Goal: Answer question/provide support: Share knowledge or assist other users

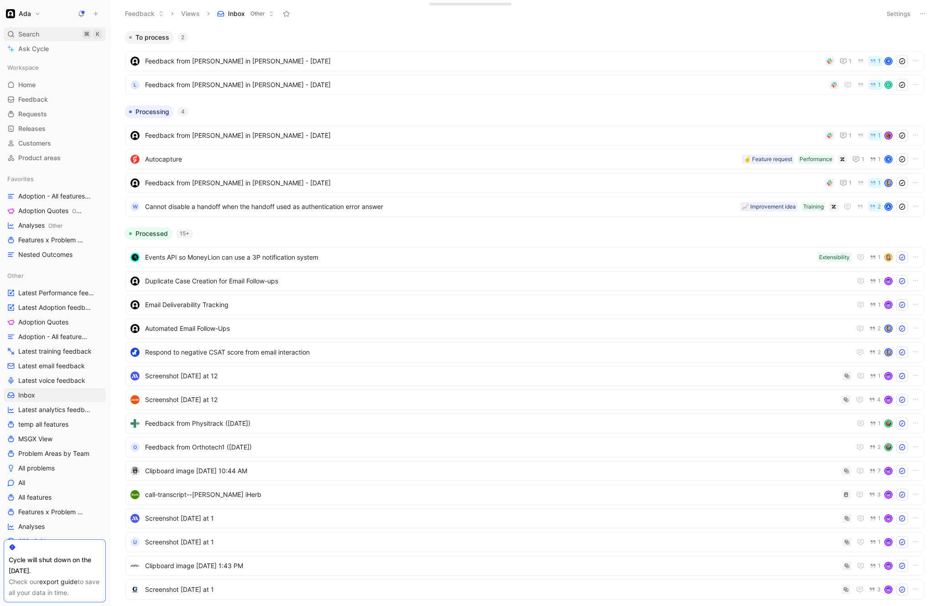
click at [57, 37] on div "Search ⌘ K" at bounding box center [55, 34] width 102 height 14
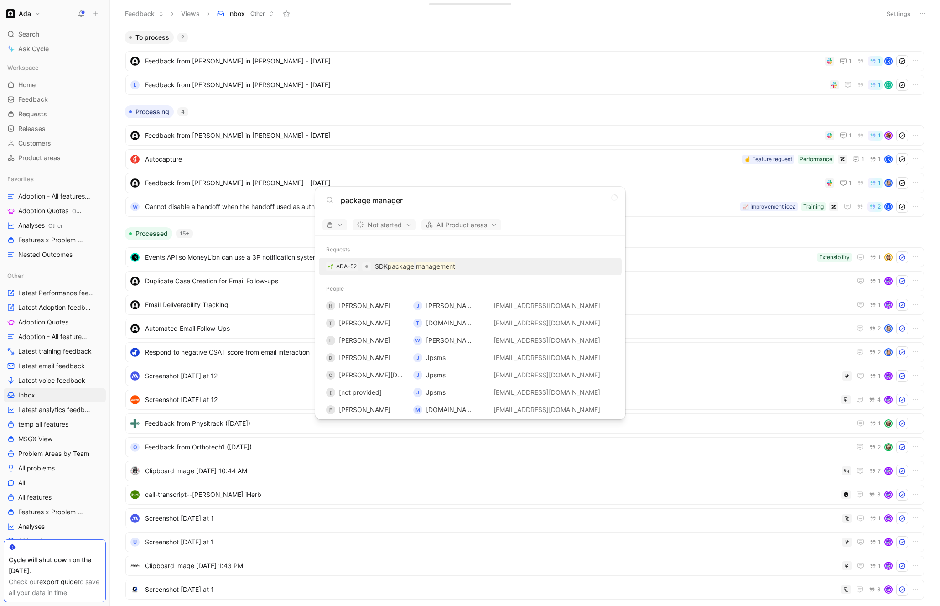
type input "package manager"
click at [495, 260] on div "ADA-52 SDK package management" at bounding box center [469, 266] width 297 height 16
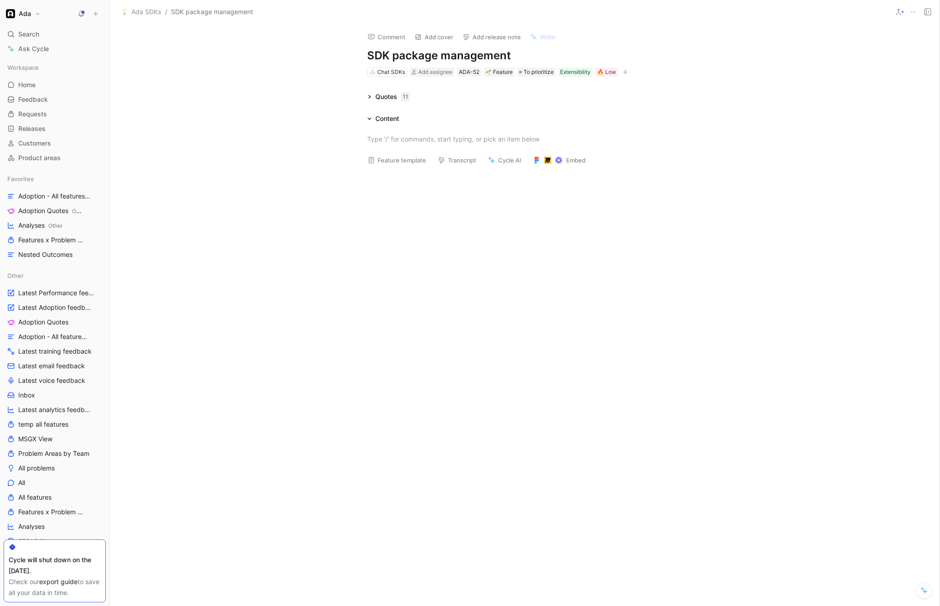
click at [372, 98] on div "Quotes 11" at bounding box center [388, 96] width 50 height 11
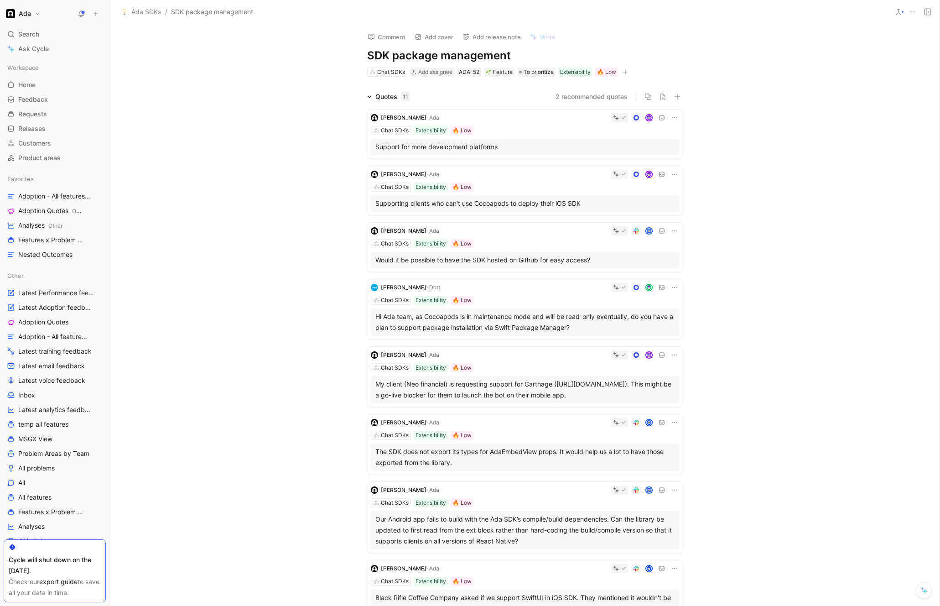
click at [275, 183] on div "Quotes 11 2 recommended quotes [PERSON_NAME] · Ada Chat SDKs Extensibility 🔥 Lo…" at bounding box center [524, 439] width 829 height 697
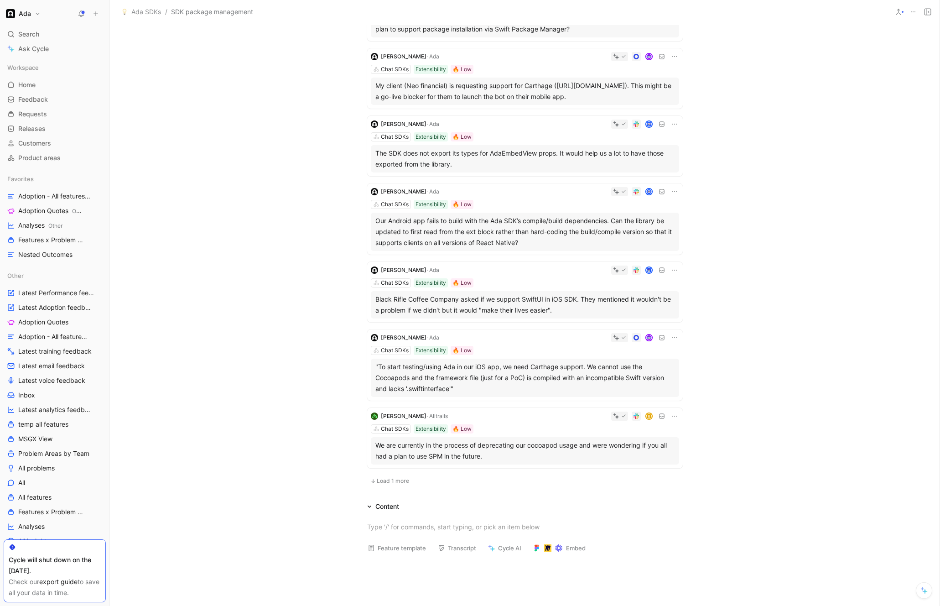
scroll to position [307, 0]
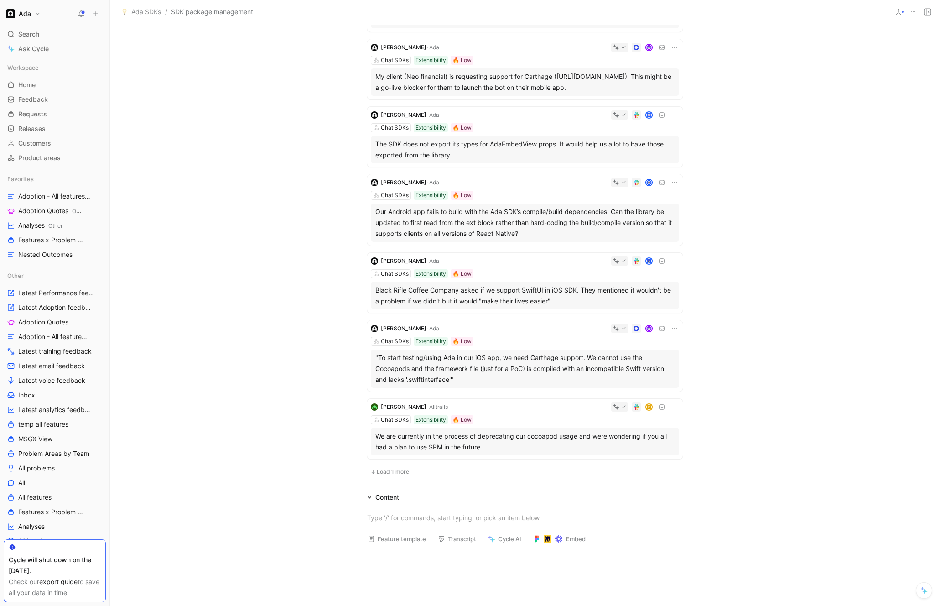
click at [377, 475] on span "Load 1 more" at bounding box center [393, 471] width 32 height 7
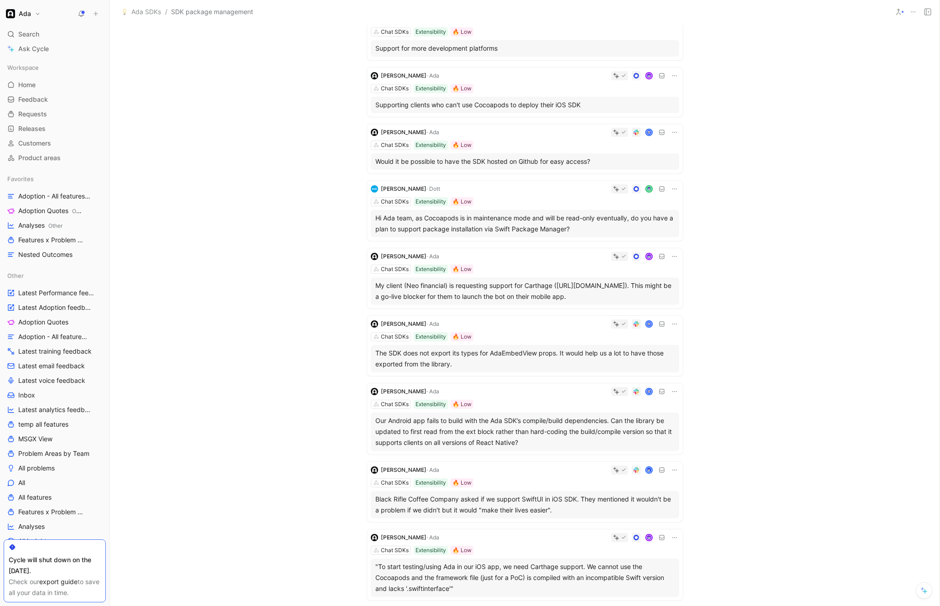
scroll to position [0, 0]
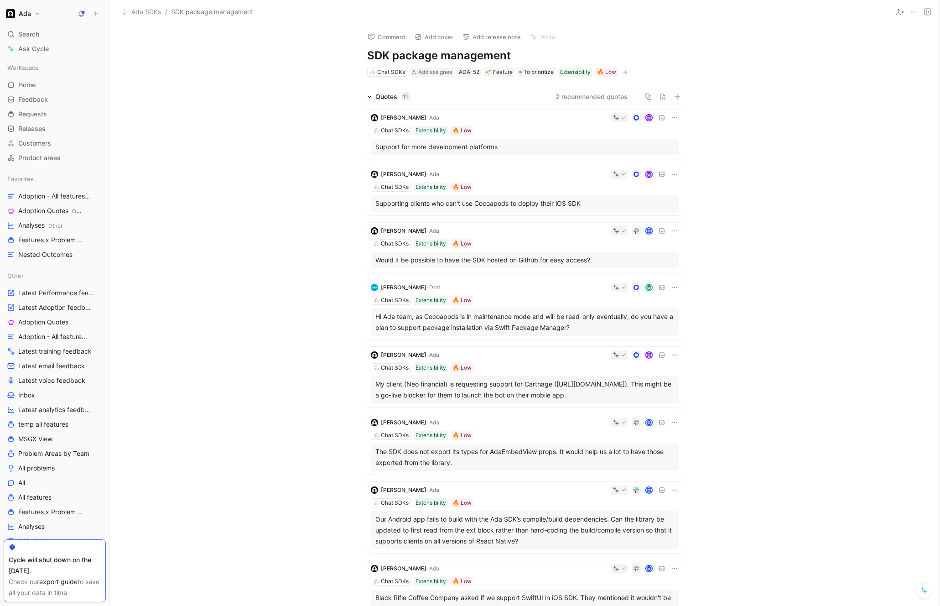
click at [322, 363] on div "Quotes 11 2 recommended quotes [PERSON_NAME] · Ada Chat SDKs Extensibility 🔥 Lo…" at bounding box center [524, 458] width 829 height 735
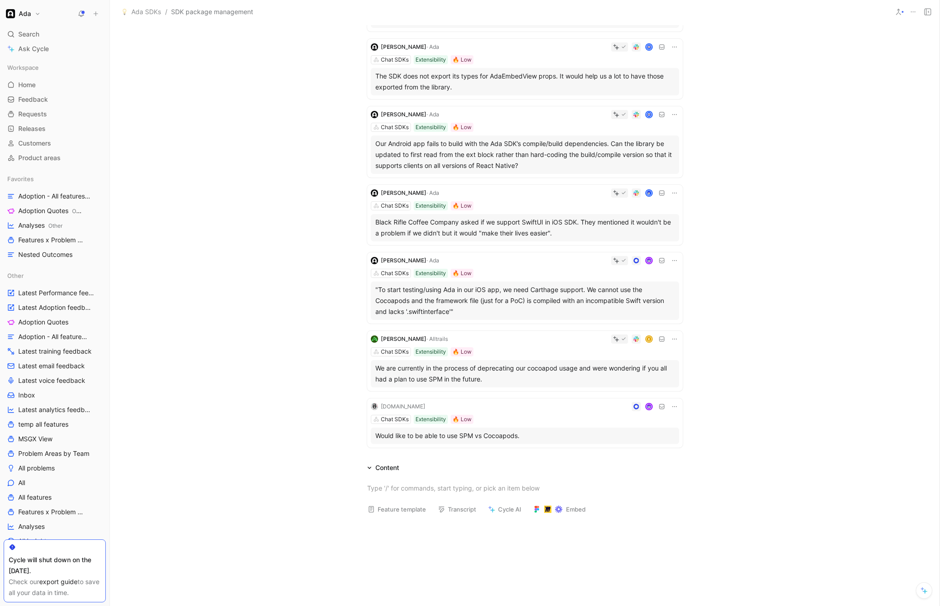
scroll to position [387, 0]
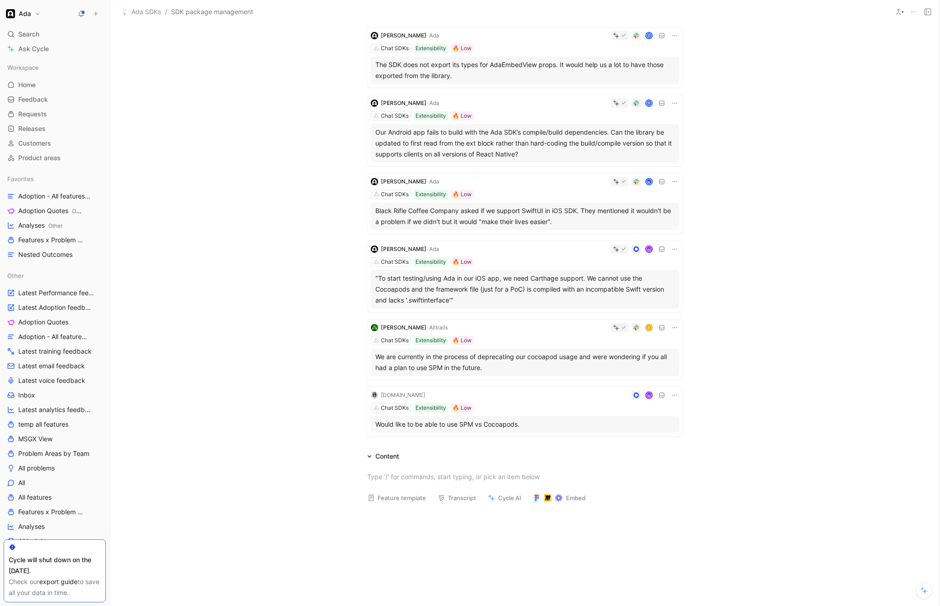
click at [321, 362] on div "Quotes 11 2 recommended quotes [PERSON_NAME] · Ada Chat SDKs Extensibility 🔥 Lo…" at bounding box center [524, 72] width 829 height 735
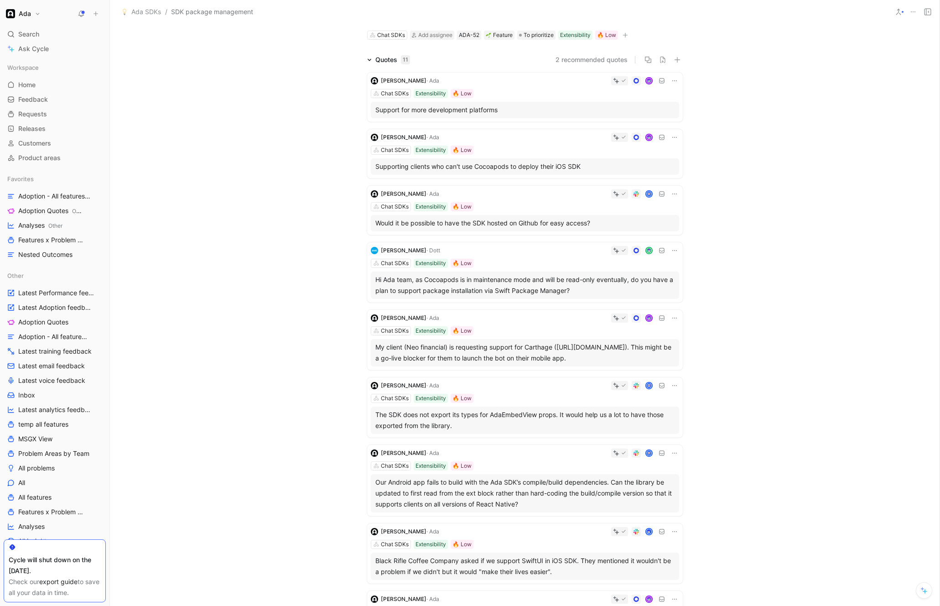
scroll to position [35, 0]
click at [81, 16] on use at bounding box center [81, 13] width 6 height 6
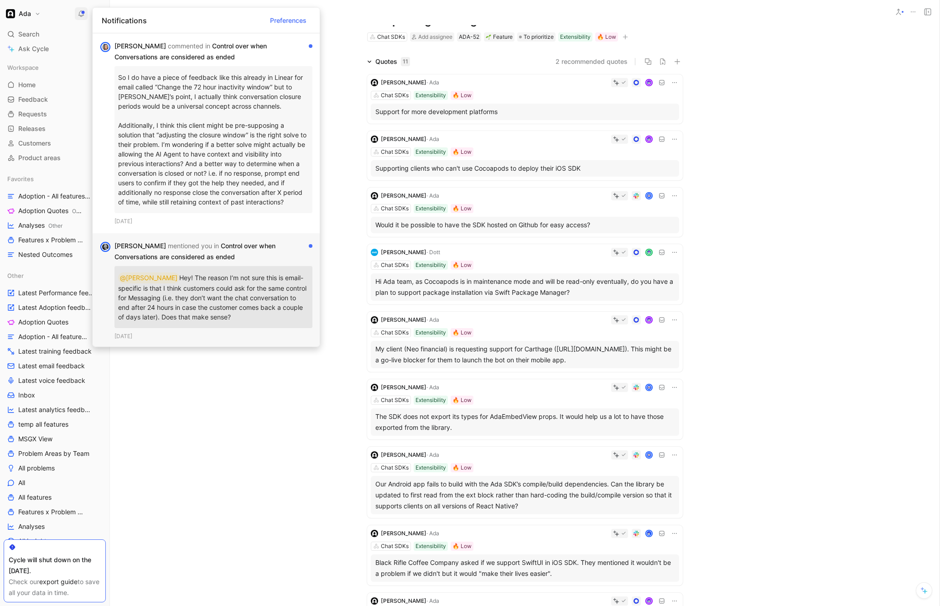
click at [254, 306] on p "@[PERSON_NAME]! The reason I’m not sure this is email-specific is that I think …" at bounding box center [213, 296] width 191 height 55
